Goal: Use online tool/utility: Utilize a website feature to perform a specific function

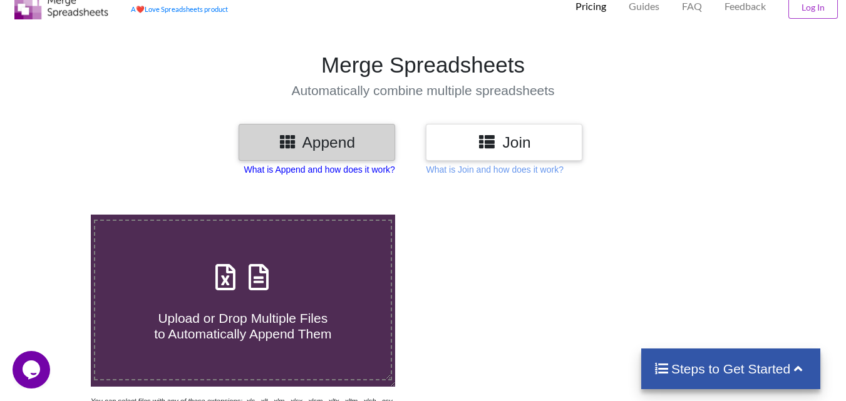
scroll to position [63, 0]
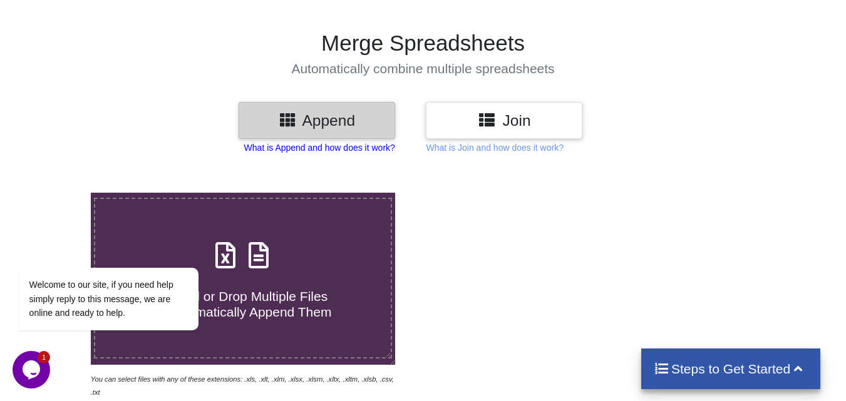
click at [338, 147] on p "What is Append and how does it work?" at bounding box center [319, 147] width 151 height 13
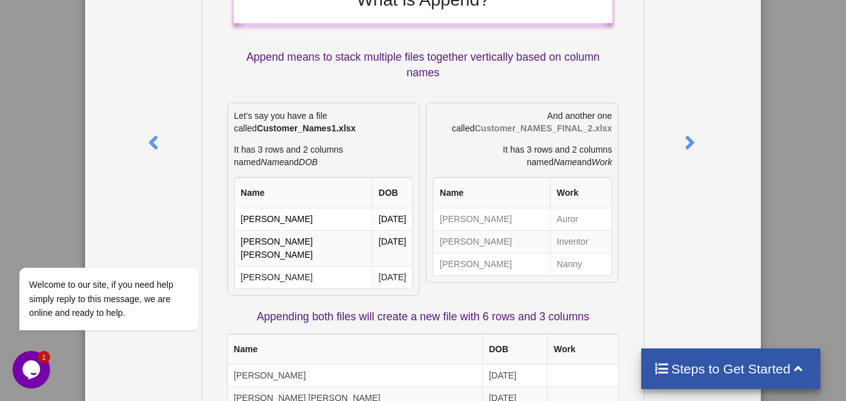
scroll to position [74, 0]
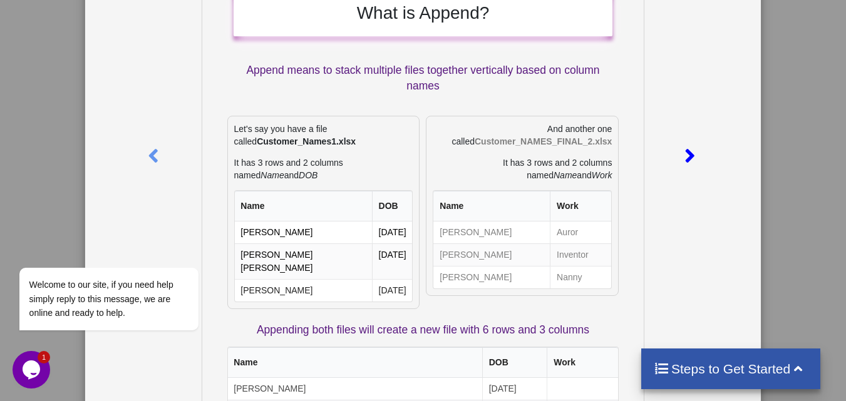
click at [480, 154] on icon at bounding box center [690, 151] width 26 height 22
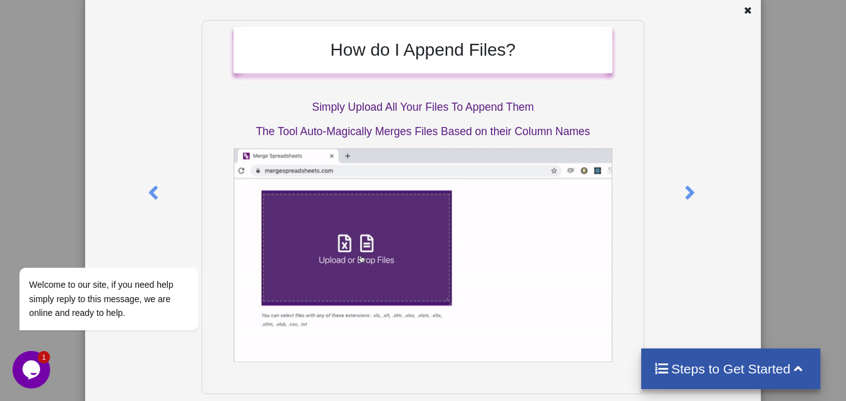
scroll to position [0, 0]
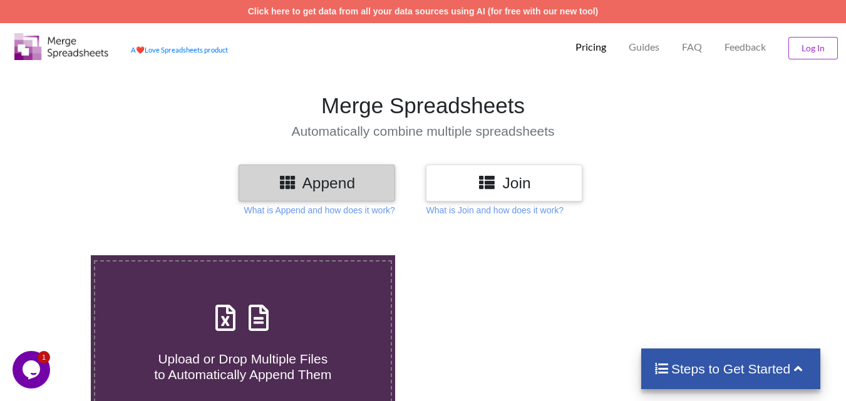
click at [475, 190] on h3 "Join" at bounding box center [504, 183] width 138 height 18
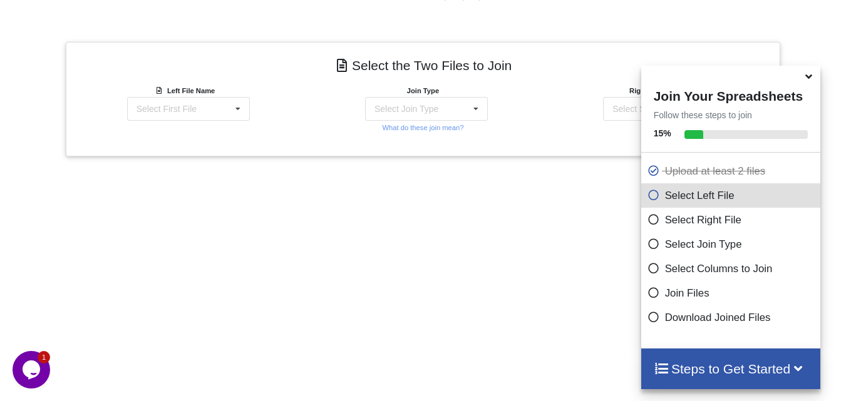
scroll to position [421, 0]
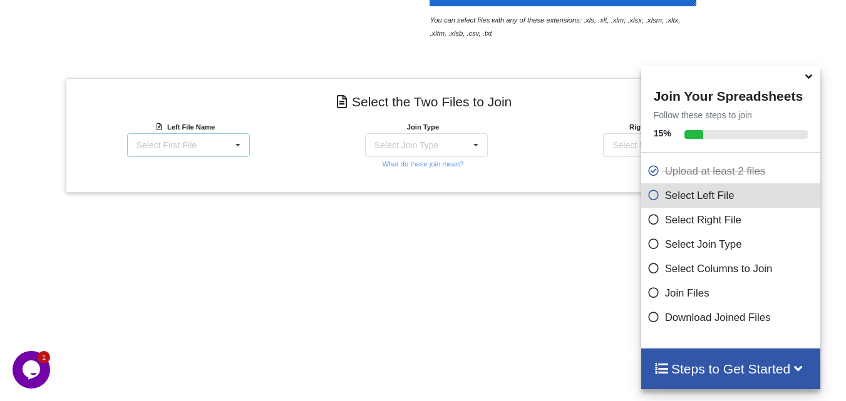
click at [242, 145] on icon at bounding box center [237, 145] width 19 height 23
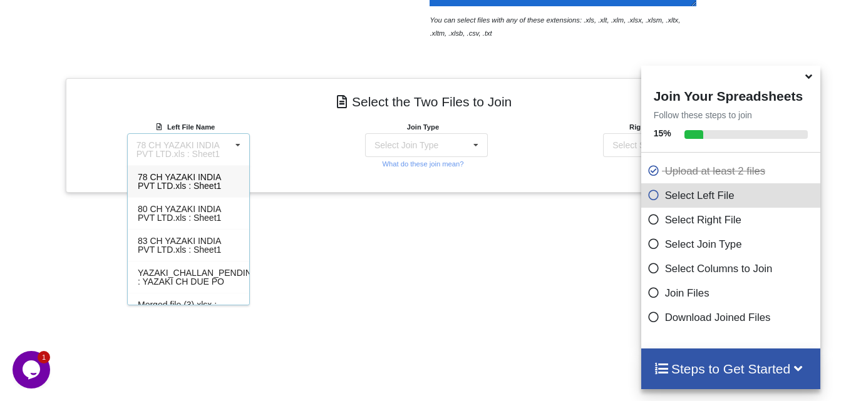
click at [242, 145] on icon at bounding box center [237, 145] width 19 height 23
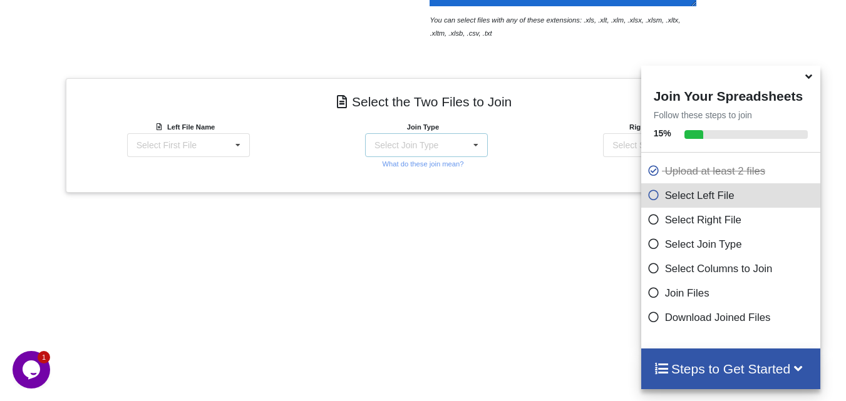
click at [476, 148] on icon at bounding box center [475, 145] width 19 height 23
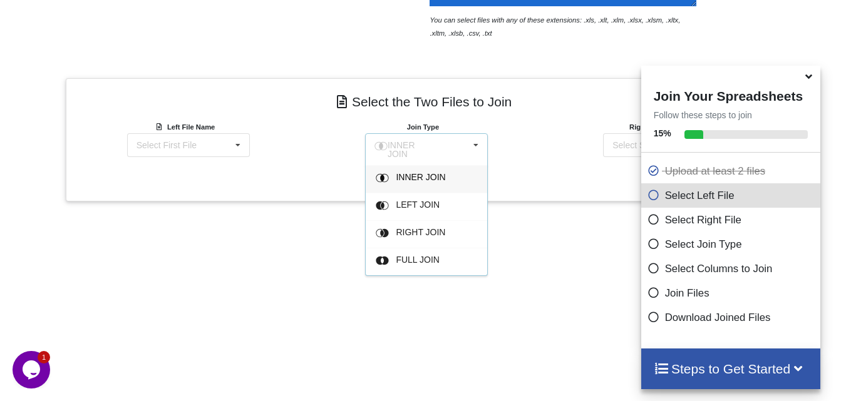
click at [476, 148] on icon at bounding box center [475, 145] width 19 height 23
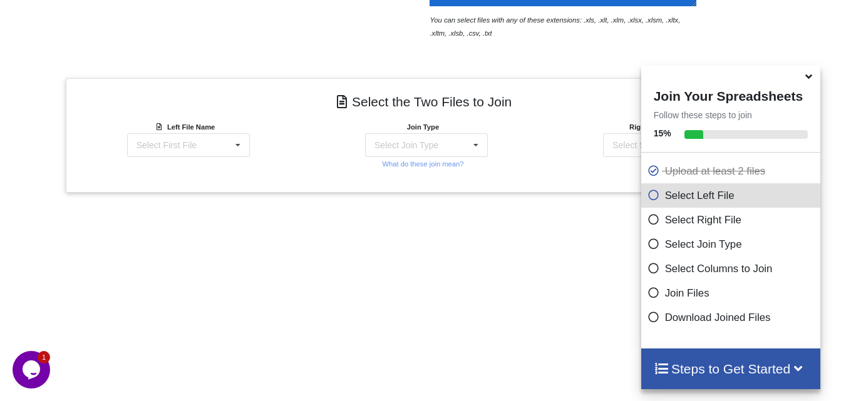
click at [585, 168] on div "Right File Name Select Second File 78 CH YAZAKI INDIA PVT LTD.xls : Sheet1 80 C…" at bounding box center [661, 145] width 238 height 50
click at [812, 80] on icon at bounding box center [808, 74] width 13 height 11
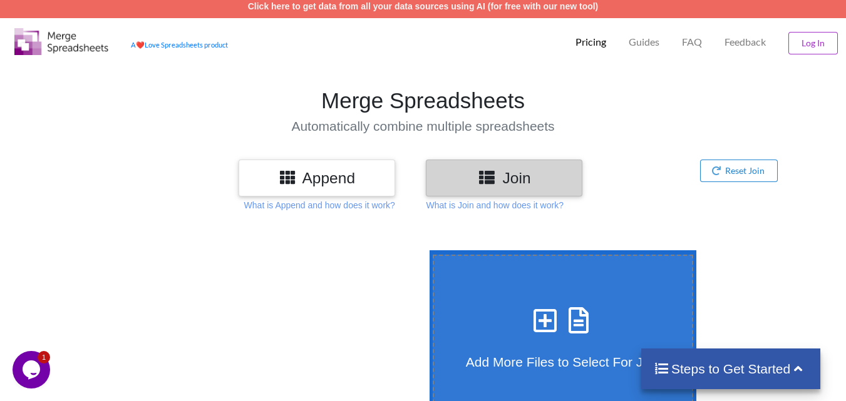
scroll to position [0, 0]
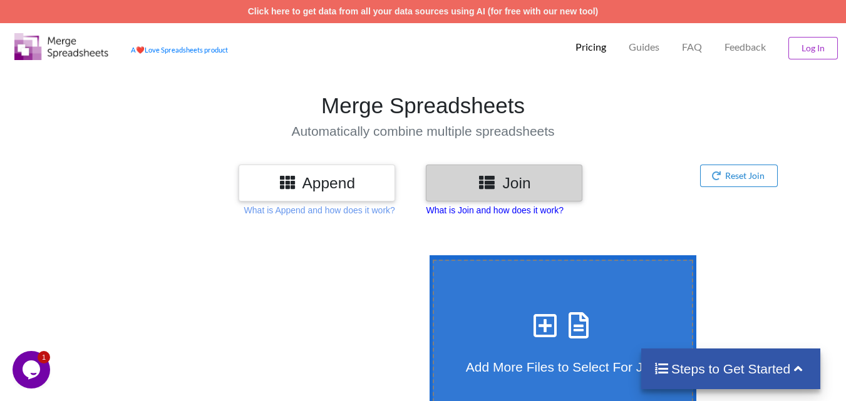
click at [516, 212] on p "What is Join and how does it work?" at bounding box center [494, 210] width 137 height 13
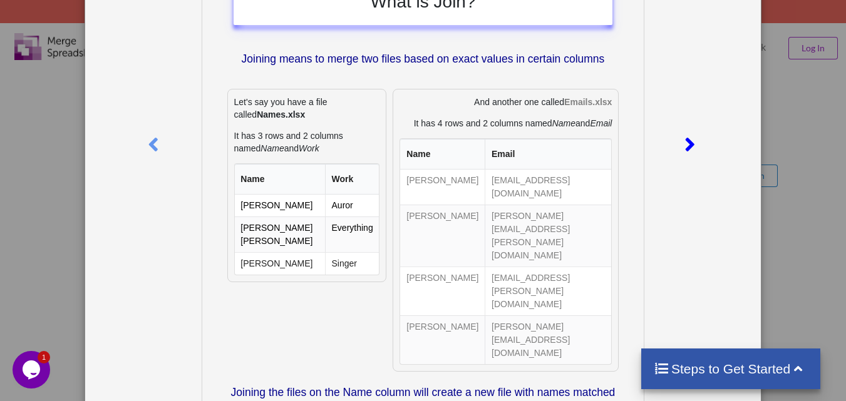
scroll to position [7, 0]
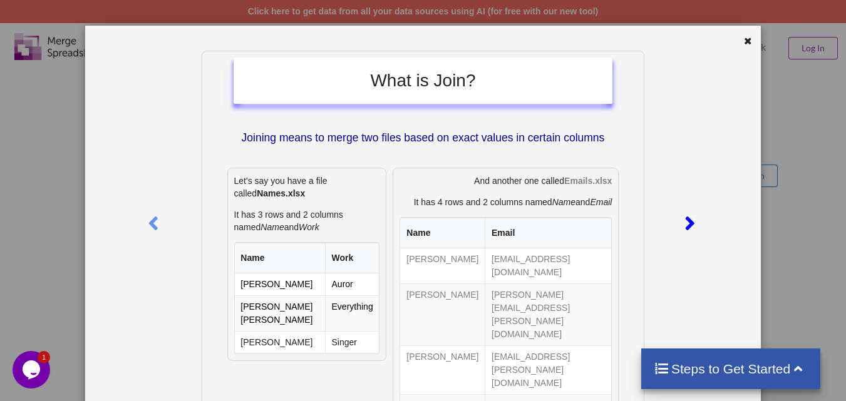
click at [685, 221] on icon at bounding box center [690, 218] width 26 height 22
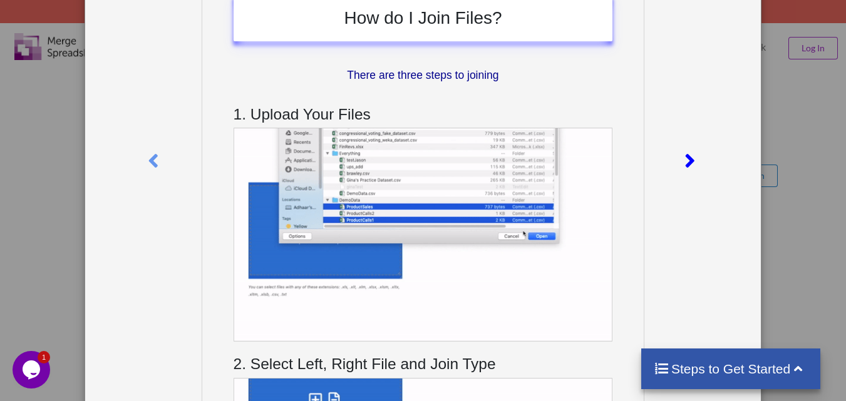
scroll to position [0, 0]
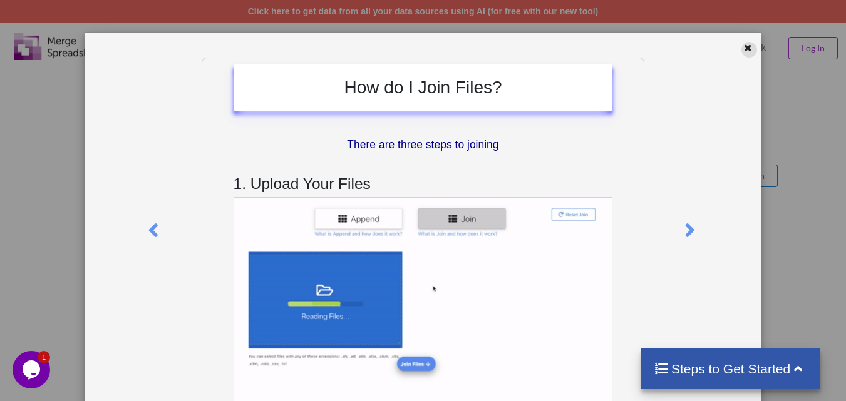
click at [747, 49] on div at bounding box center [749, 50] width 16 height 16
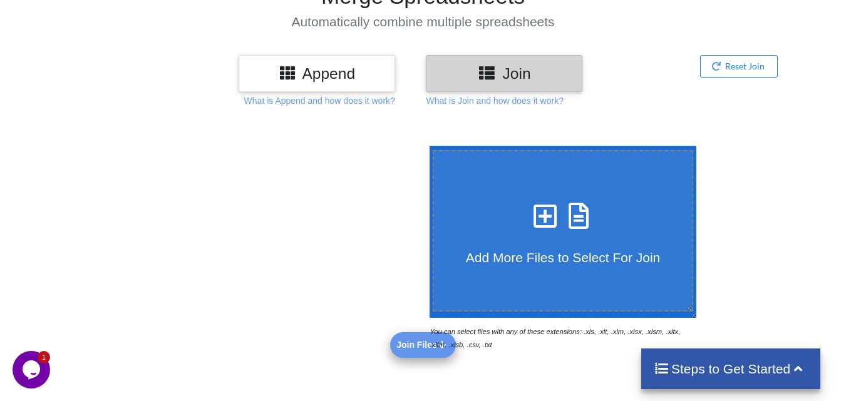
scroll to position [63, 0]
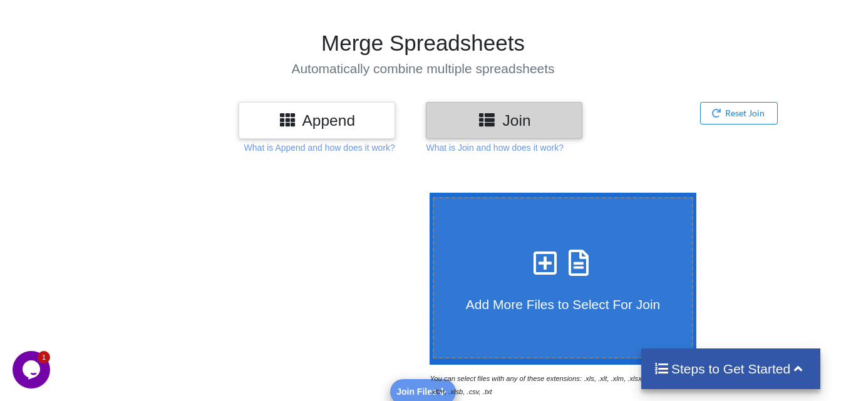
click at [312, 199] on div at bounding box center [243, 295] width 360 height 205
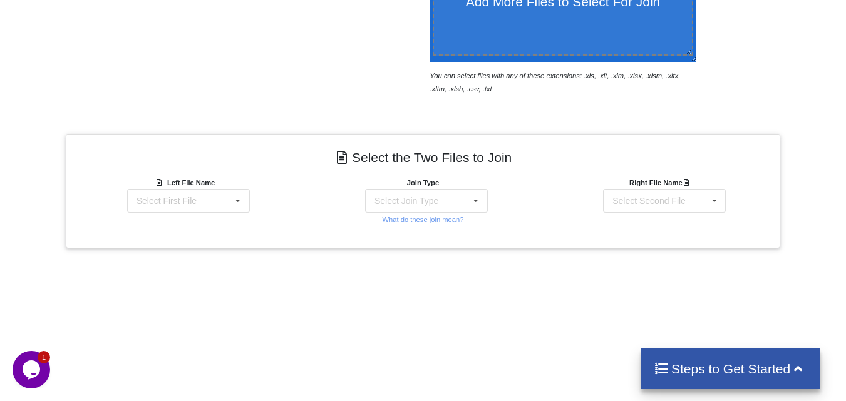
scroll to position [376, 0]
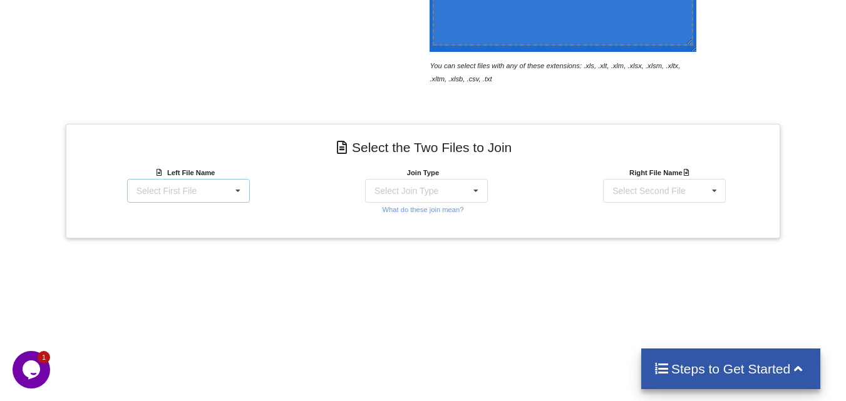
click at [236, 188] on icon at bounding box center [237, 191] width 19 height 23
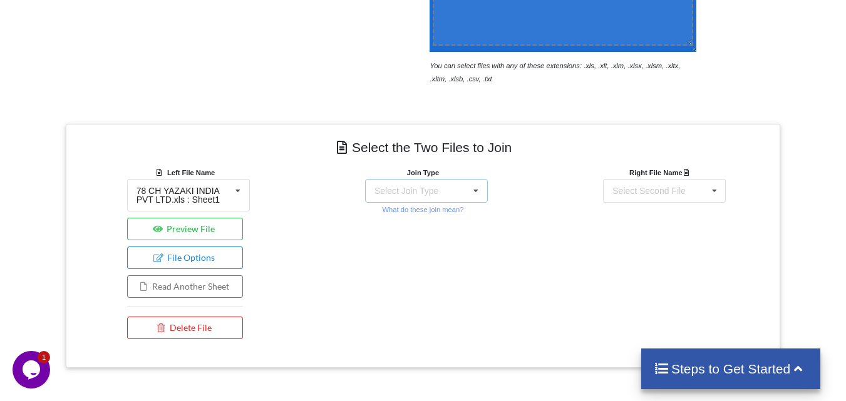
click at [477, 190] on icon at bounding box center [475, 191] width 19 height 23
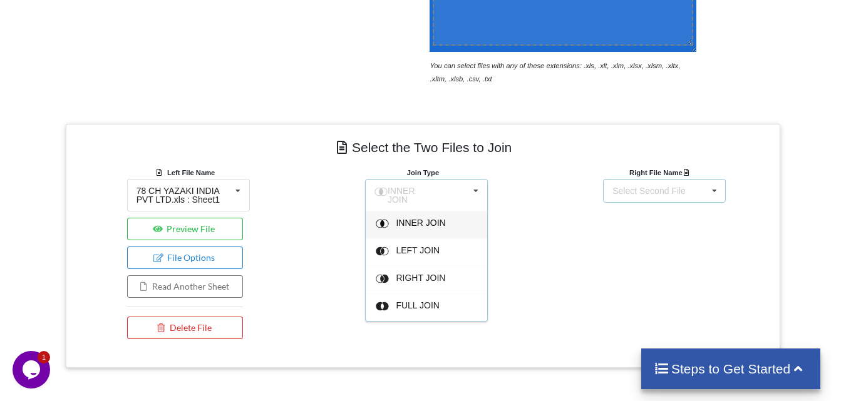
click at [722, 188] on icon at bounding box center [714, 191] width 19 height 23
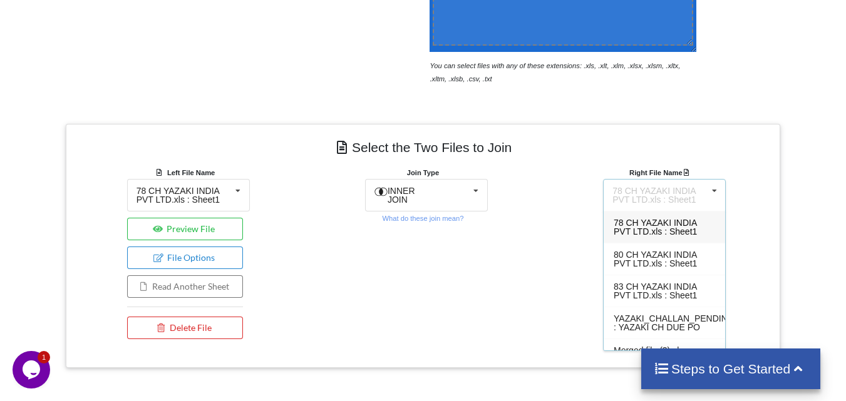
click at [532, 268] on div "Join Type INNER JOIN INNER JOIN LEFT JOIN RIGHT JOIN FULL JOIN What do these jo…" at bounding box center [423, 256] width 238 height 180
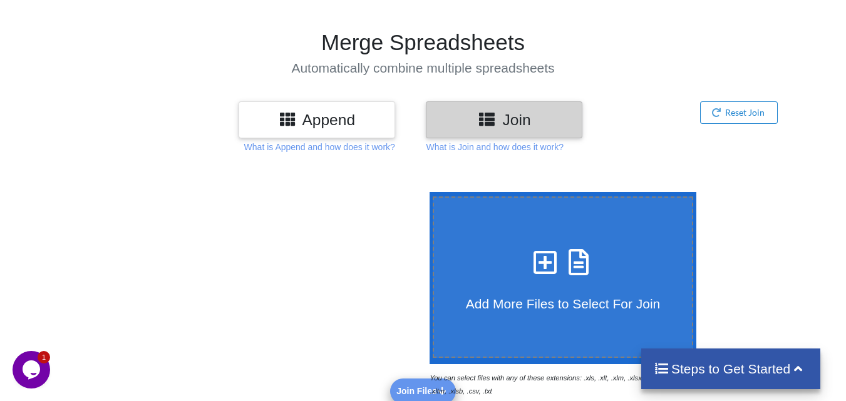
scroll to position [63, 0]
